Goal: Check status

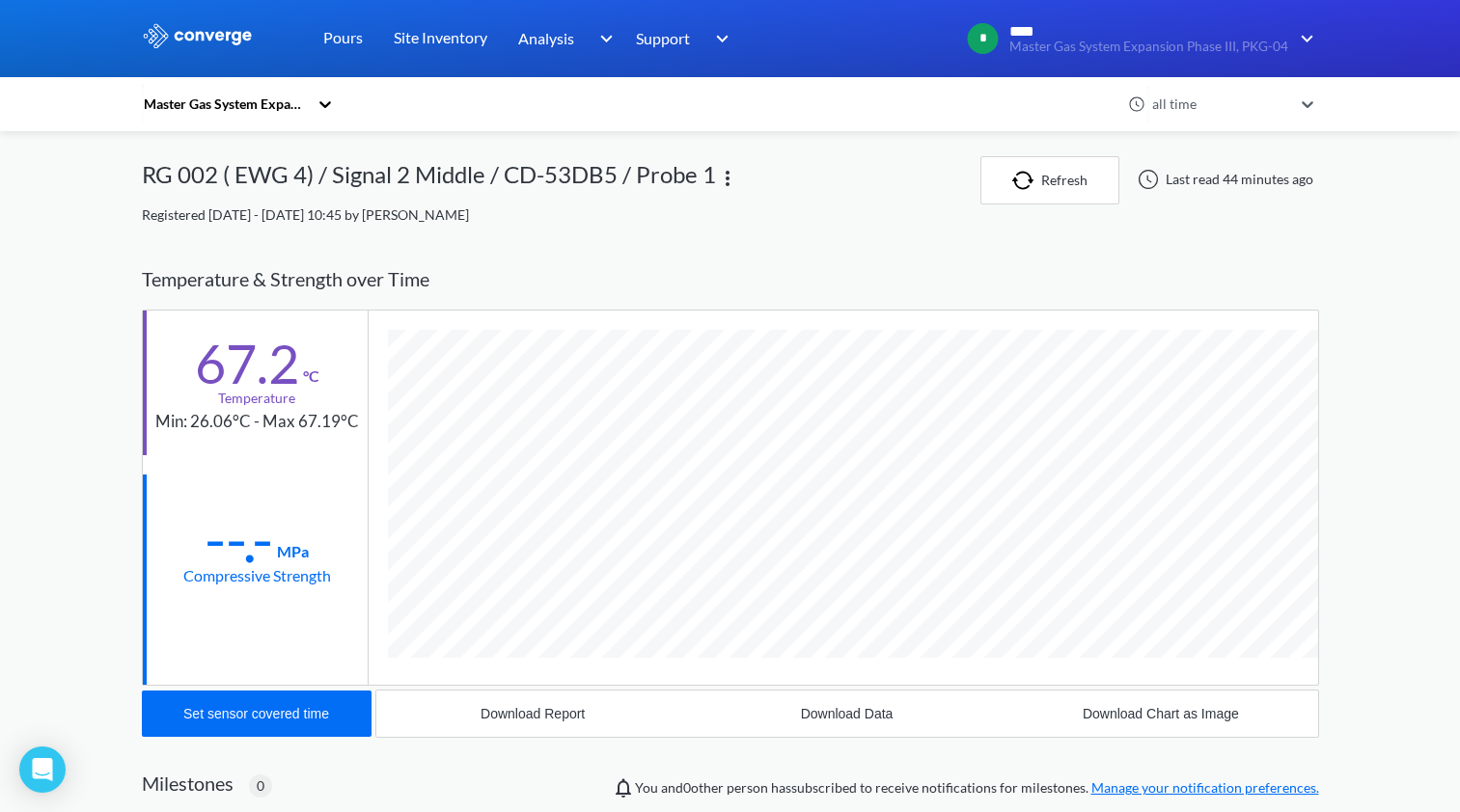
click at [341, 43] on link "Pours" at bounding box center [343, 39] width 40 height 78
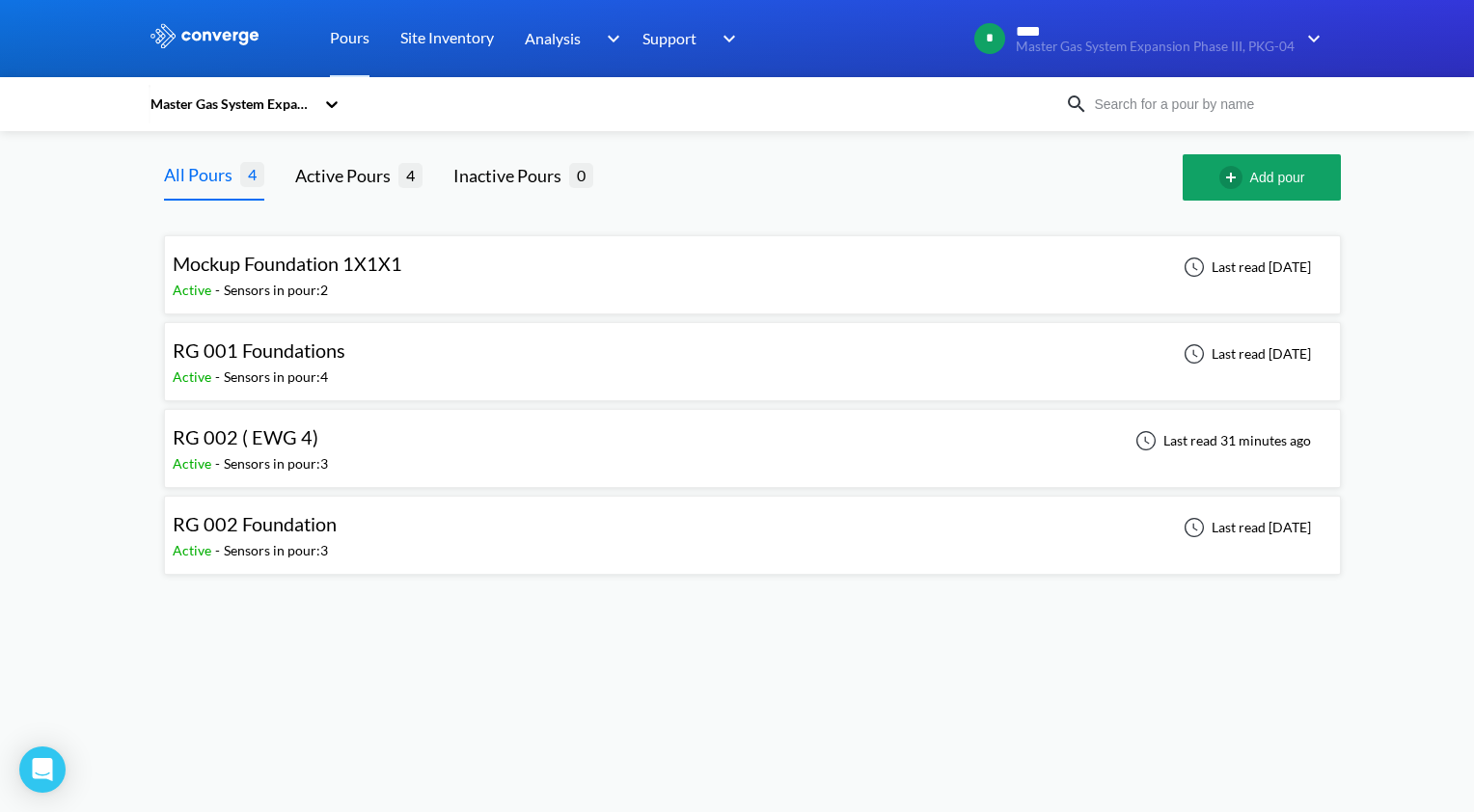
click at [731, 443] on div "RG 002 ( EWG 4) Active - Sensors in pour: 3 Last read 31 minutes ago" at bounding box center [752, 449] width 1160 height 62
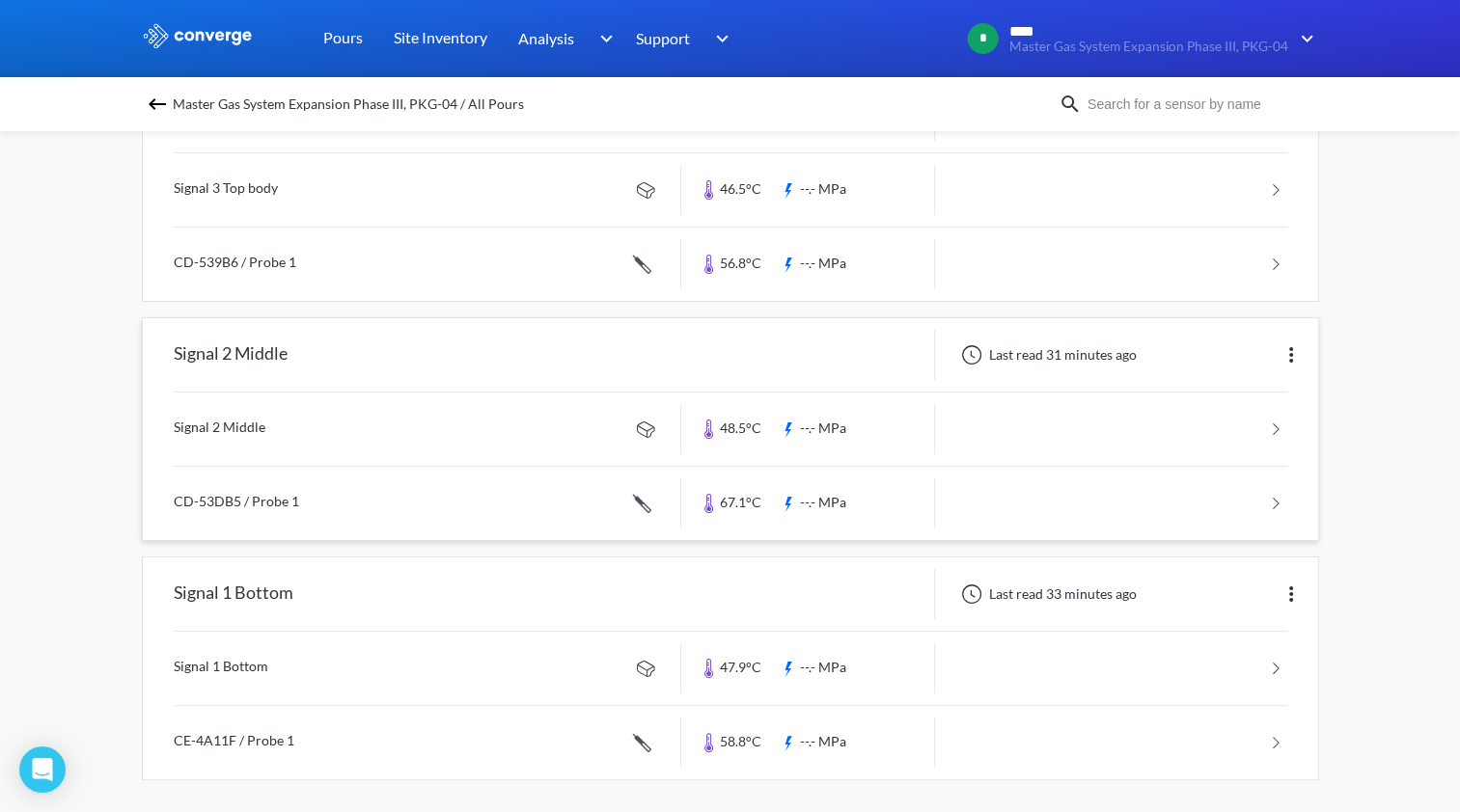
scroll to position [246, 0]
click at [735, 488] on link at bounding box center [730, 501] width 1114 height 74
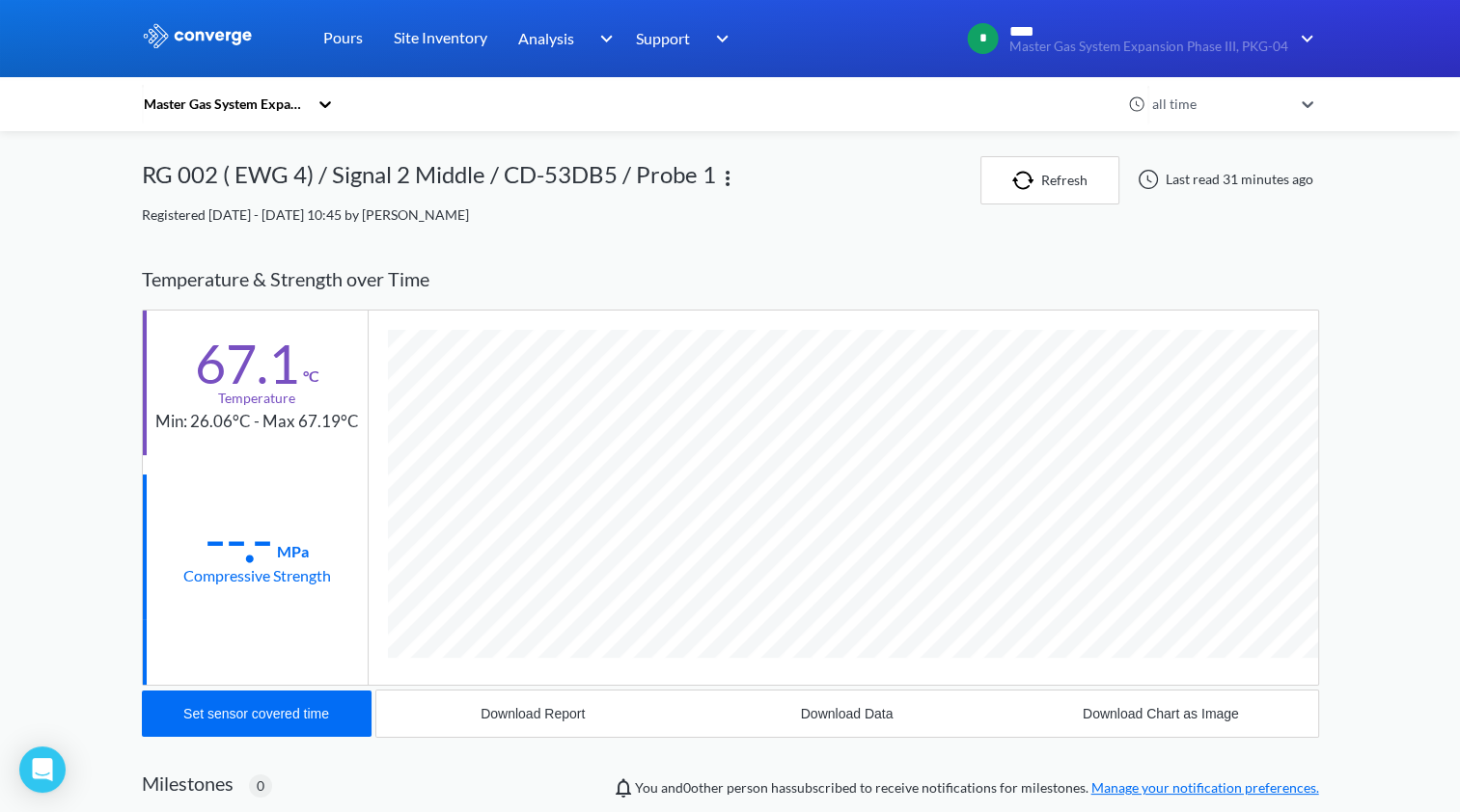
scroll to position [1053, 1178]
click at [1124, 261] on div "Temperature & Strength over Time" at bounding box center [730, 279] width 1178 height 61
click at [1032, 179] on img "button" at bounding box center [1027, 180] width 29 height 19
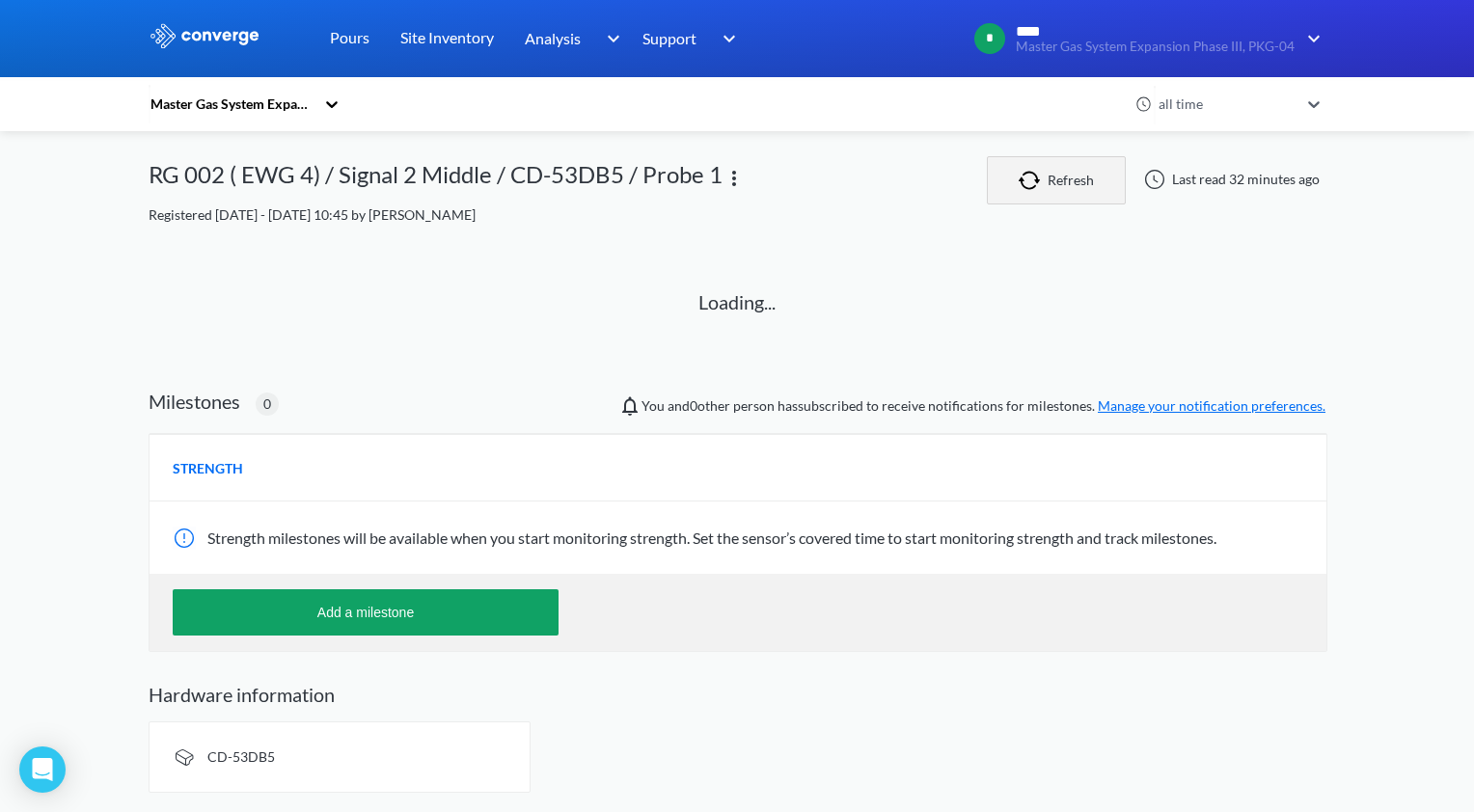
click at [1024, 185] on img "button" at bounding box center [1033, 180] width 29 height 19
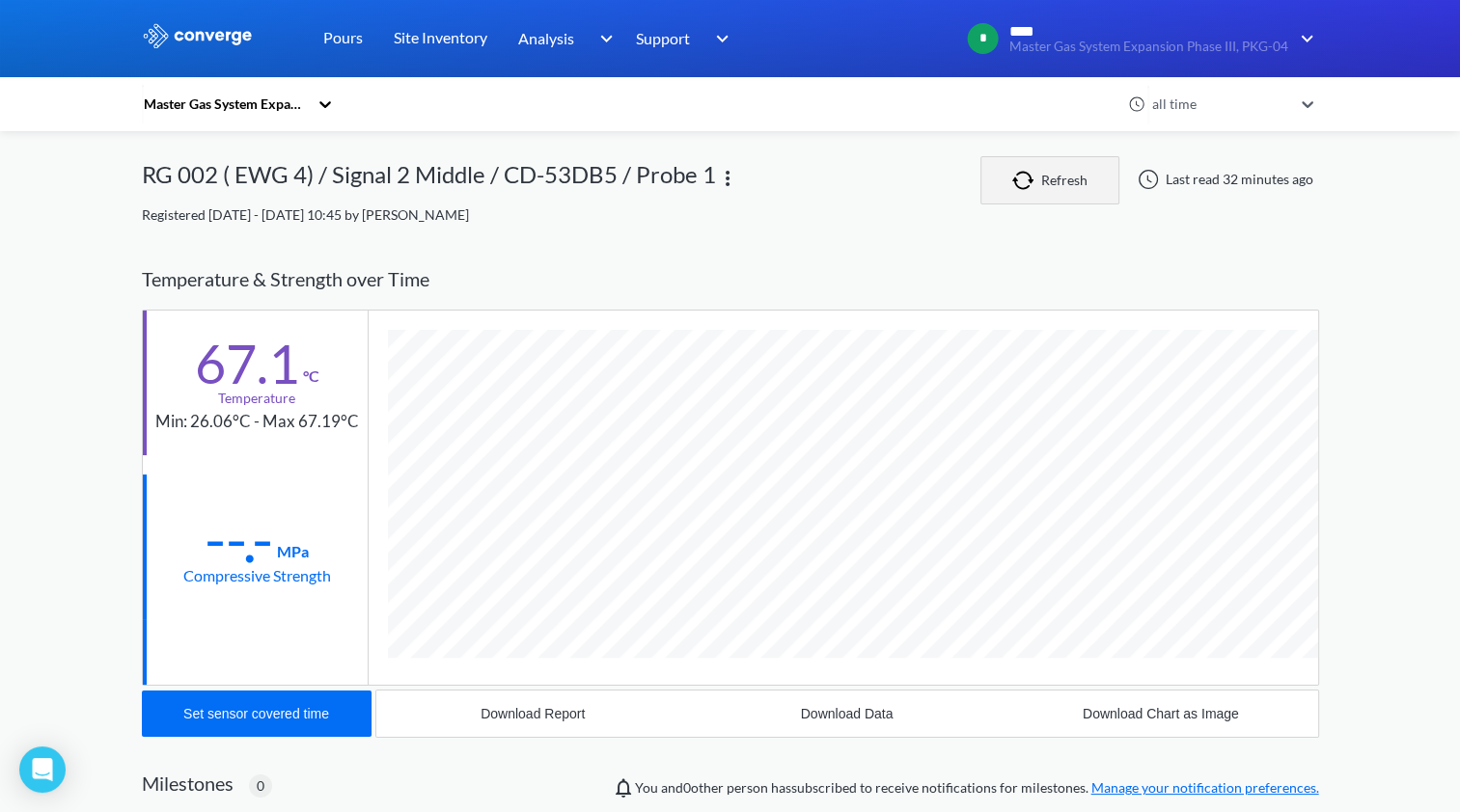
scroll to position [1016, 1178]
click at [1421, 291] on div "MENU Master Gas System Expansion Phase III, PKG-04 Pours Site Inventory Analysi…" at bounding box center [730, 595] width 1460 height 1191
click at [1357, 521] on div "MENU Master Gas System Expansion Phase III, PKG-04 Pours Site Inventory Analysi…" at bounding box center [730, 595] width 1460 height 1191
